Goal: Register for event/course

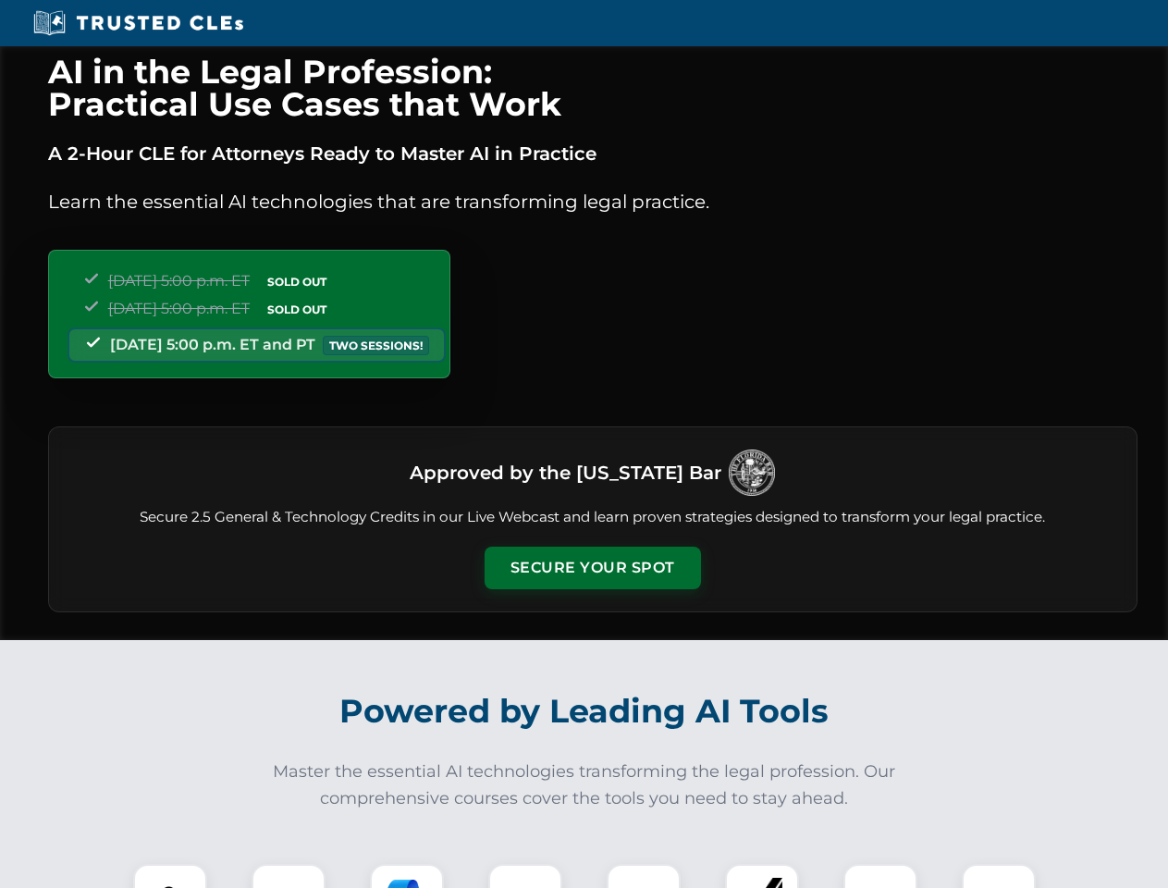
click at [592, 568] on button "Secure Your Spot" at bounding box center [593, 568] width 216 height 43
click at [170, 876] on img at bounding box center [170, 901] width 54 height 54
